Goal: Book appointment/travel/reservation

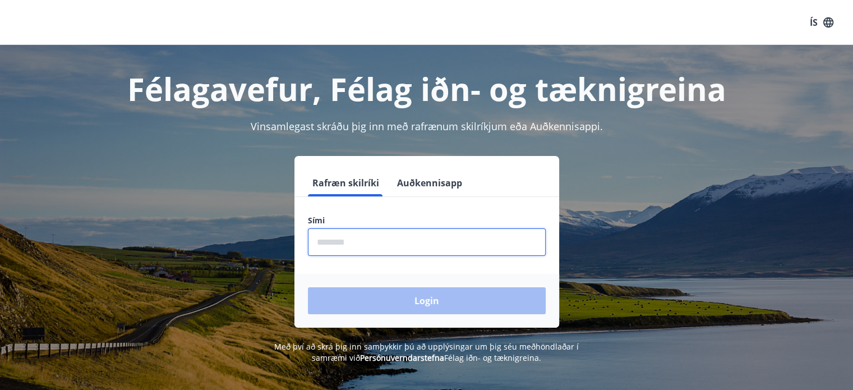
click at [357, 228] on input "phone" at bounding box center [427, 241] width 238 height 27
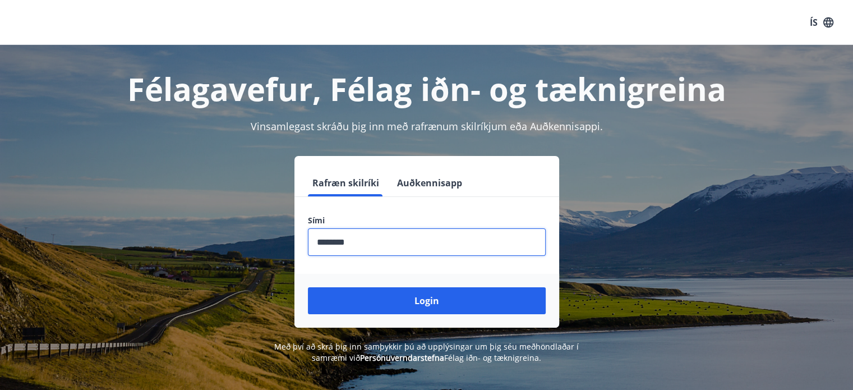
type input "********"
click at [308, 287] on button "Login" at bounding box center [427, 300] width 238 height 27
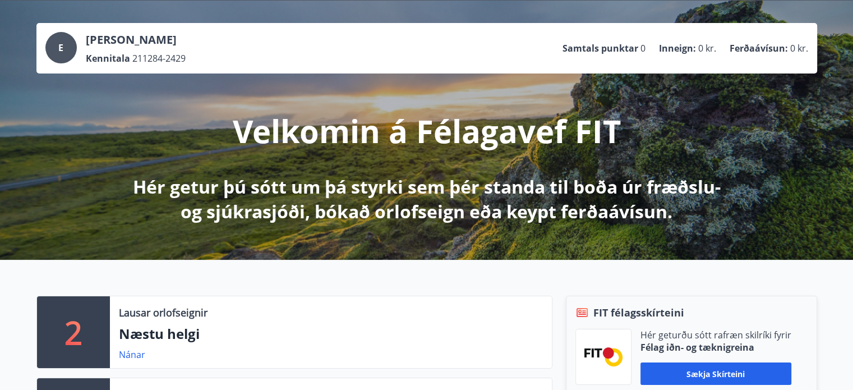
scroll to position [45, 0]
click at [130, 354] on link "Nánar" at bounding box center [132, 354] width 26 height 12
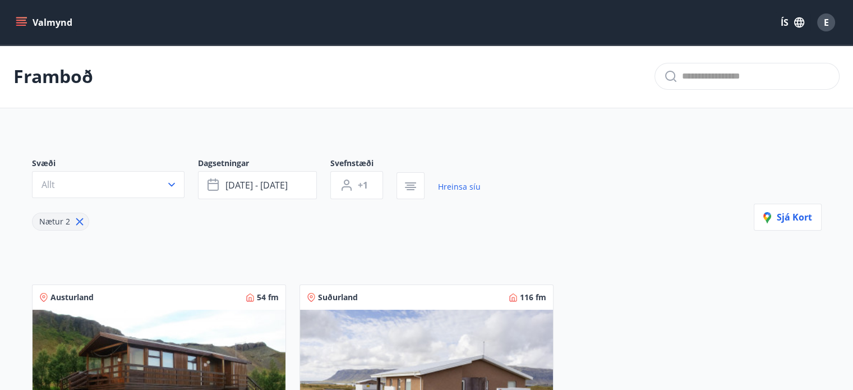
click at [577, 168] on div "Svæði Allt Dagsetningar [DATE] - [DATE] Svefnstæði +1 Hreinsa síu Nætur 2 Sjá k…" at bounding box center [426, 194] width 789 height 73
click at [25, 18] on icon "menu" at bounding box center [21, 22] width 11 height 11
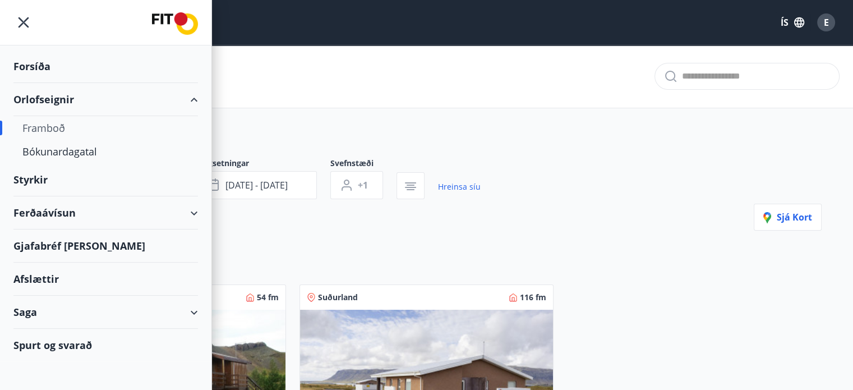
click at [52, 125] on div "Framboð" at bounding box center [105, 128] width 166 height 24
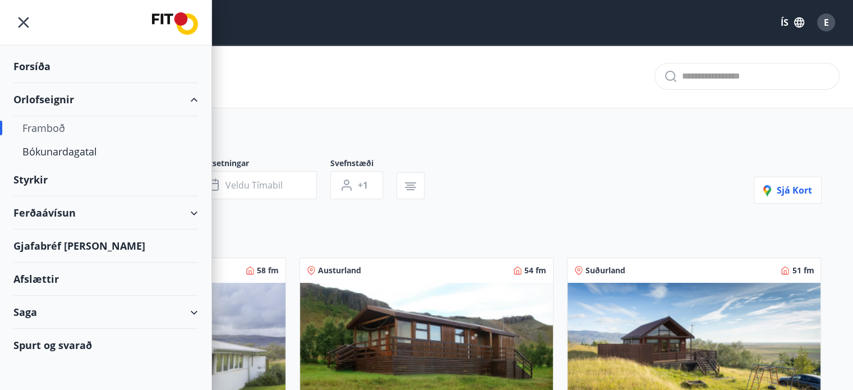
type input "*"
click at [50, 125] on div "Framboð" at bounding box center [105, 128] width 166 height 24
click at [40, 126] on div "Framboð" at bounding box center [105, 128] width 166 height 24
click at [41, 127] on div "Framboð" at bounding box center [105, 128] width 166 height 24
click at [23, 21] on icon "menu" at bounding box center [23, 22] width 20 height 20
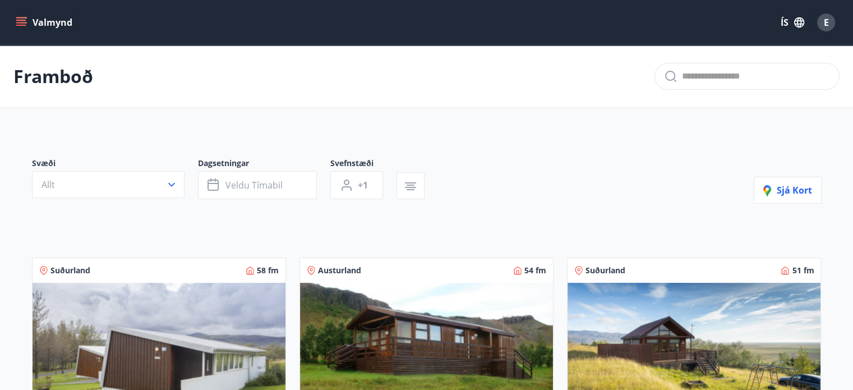
click at [491, 192] on div "Svæði Allt Dagsetningar Veldu tímabil Svefnstæði +1 Sjá kort" at bounding box center [426, 181] width 789 height 46
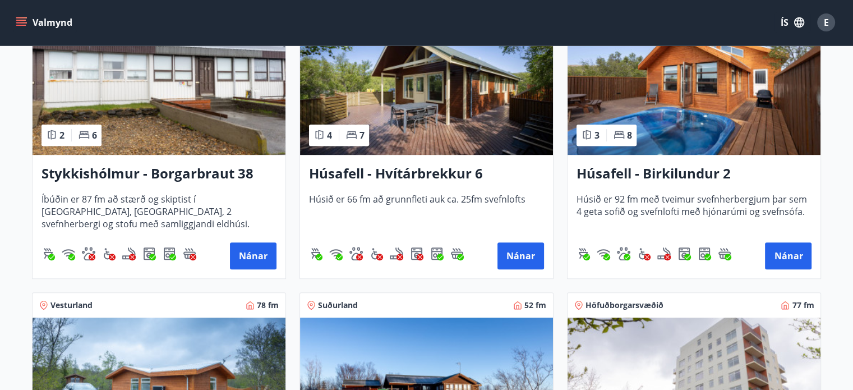
scroll to position [583, 0]
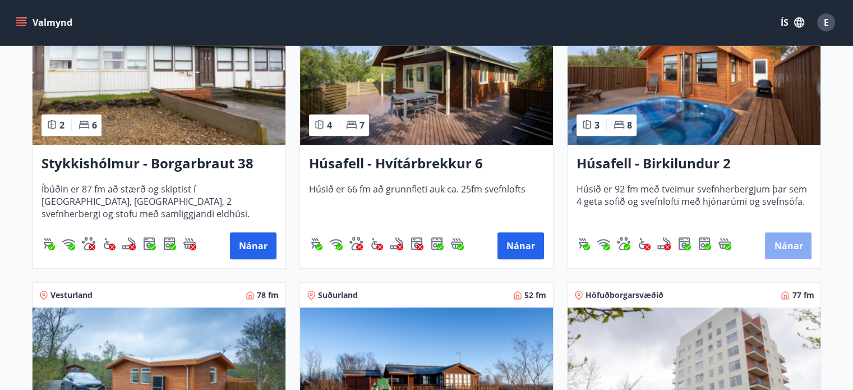
click at [793, 239] on button "Nánar" at bounding box center [788, 245] width 47 height 27
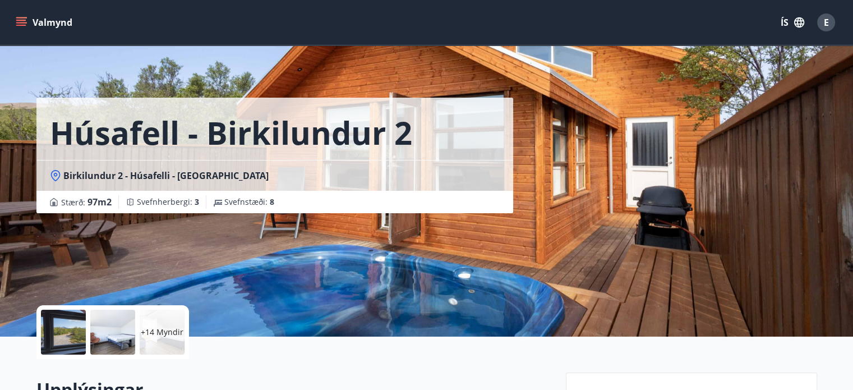
click at [691, 228] on div "Húsafell - Birkilundur 2 Birkilundur 2 - Húsafelli - Borgarfjarðarsýslu Stærð :…" at bounding box center [426, 168] width 780 height 336
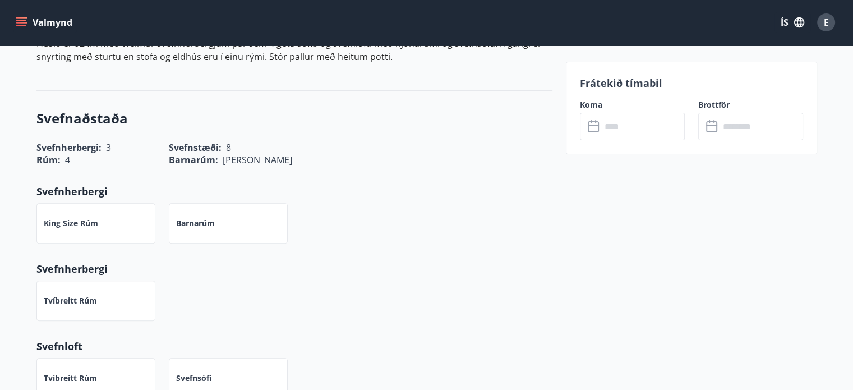
scroll to position [381, 0]
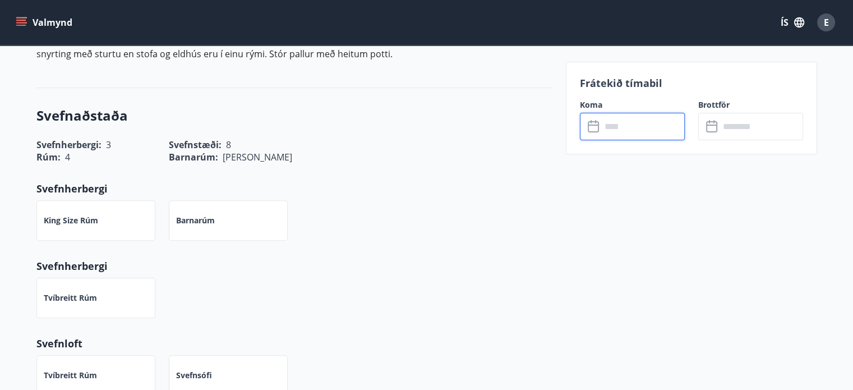
click at [631, 125] on input "text" at bounding box center [643, 126] width 84 height 27
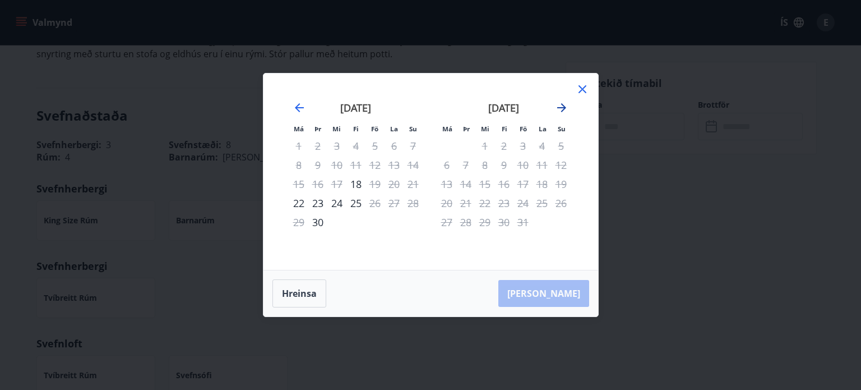
click at [561, 105] on icon "Move forward to switch to the next month." at bounding box center [561, 107] width 13 height 13
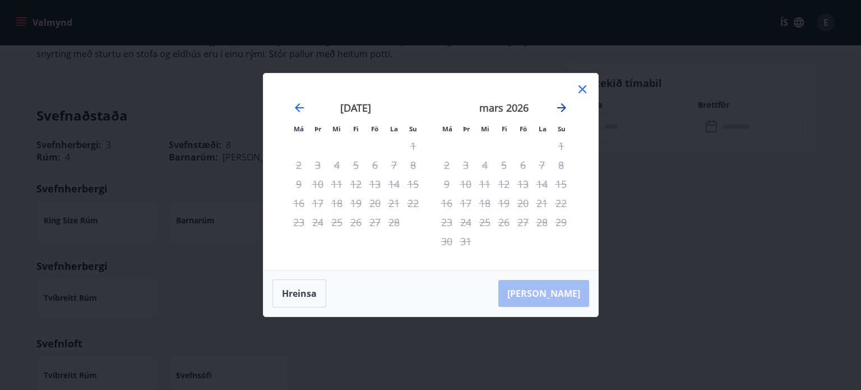
click at [561, 105] on icon "Move forward to switch to the next month." at bounding box center [561, 107] width 13 height 13
click at [583, 87] on icon at bounding box center [582, 88] width 13 height 13
